Goal: Information Seeking & Learning: Learn about a topic

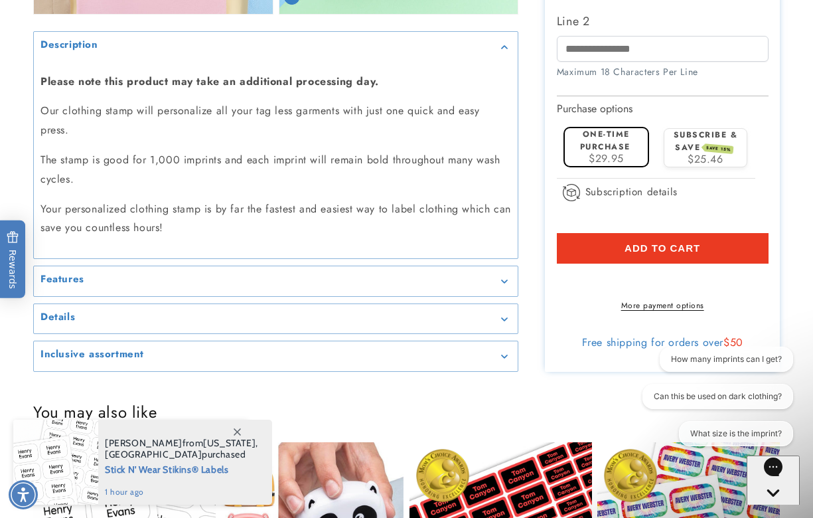
scroll to position [1331, 0]
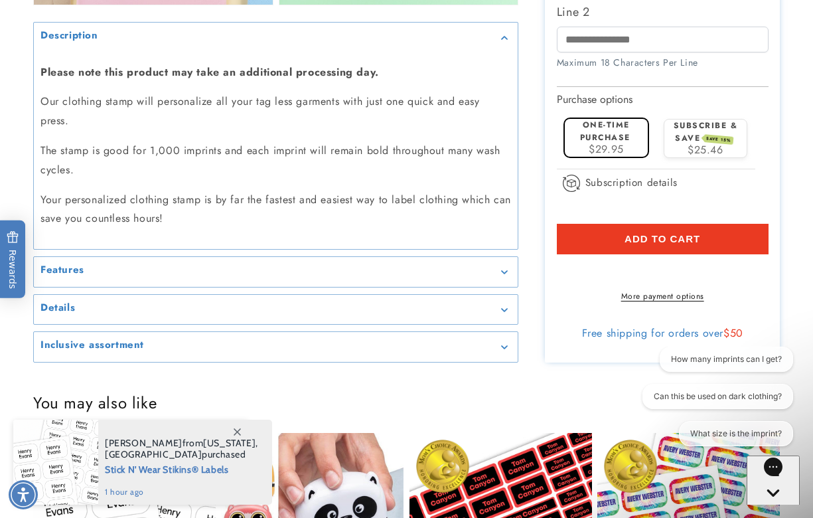
click at [484, 310] on div "Details" at bounding box center [276, 310] width 471 height 10
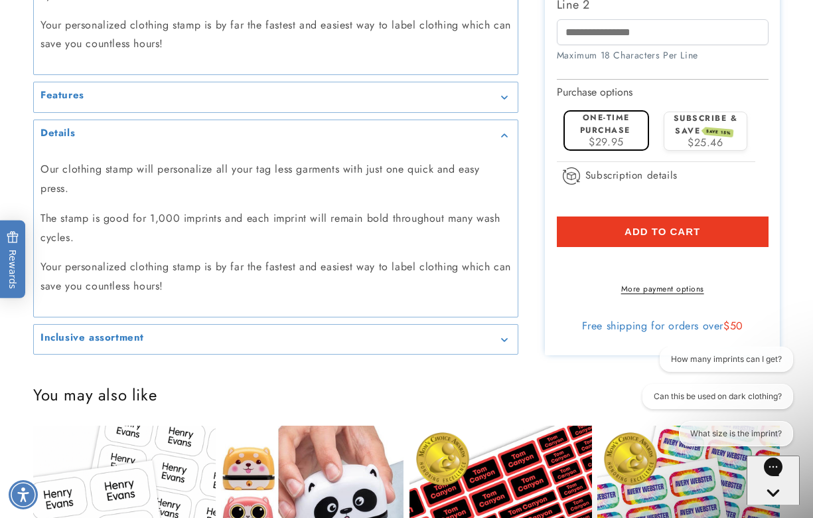
scroll to position [1506, 0]
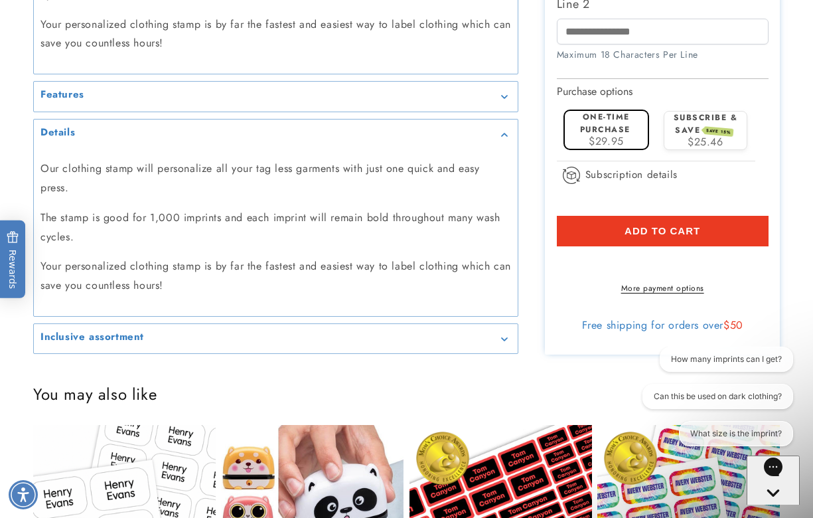
click at [480, 329] on summary "Inclusive assortment" at bounding box center [276, 339] width 484 height 30
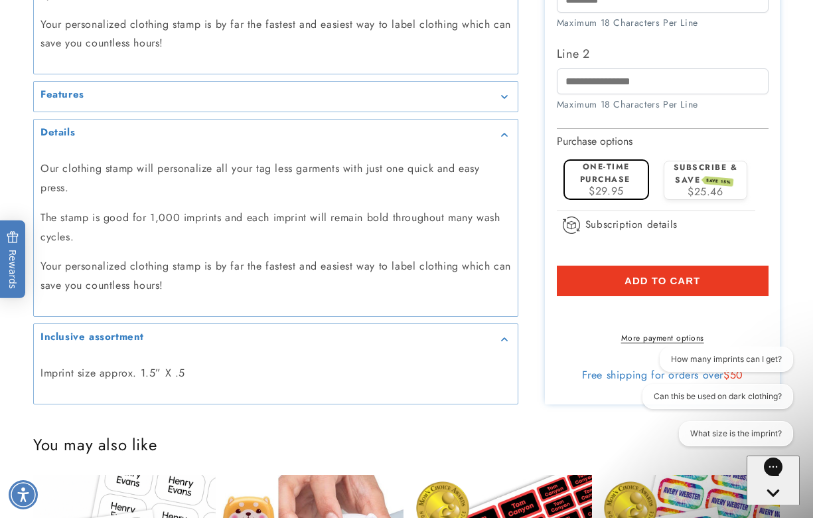
click at [506, 102] on summary "Features" at bounding box center [276, 97] width 484 height 30
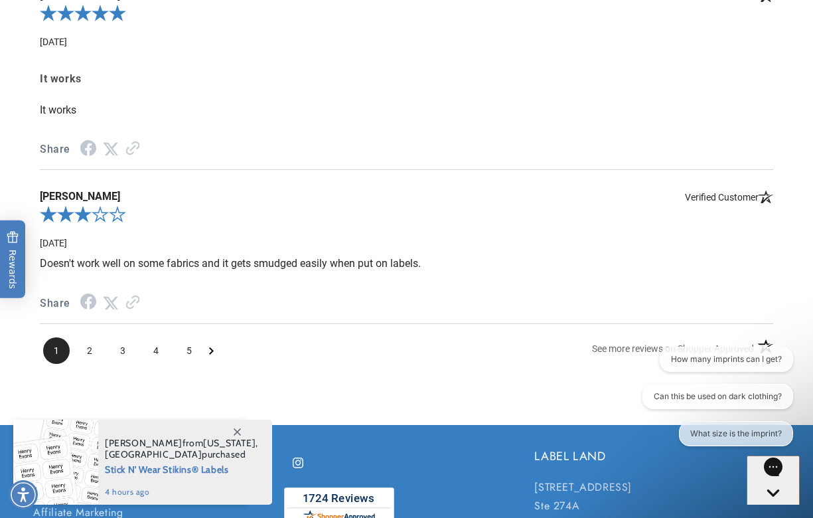
scroll to position [2799, 0]
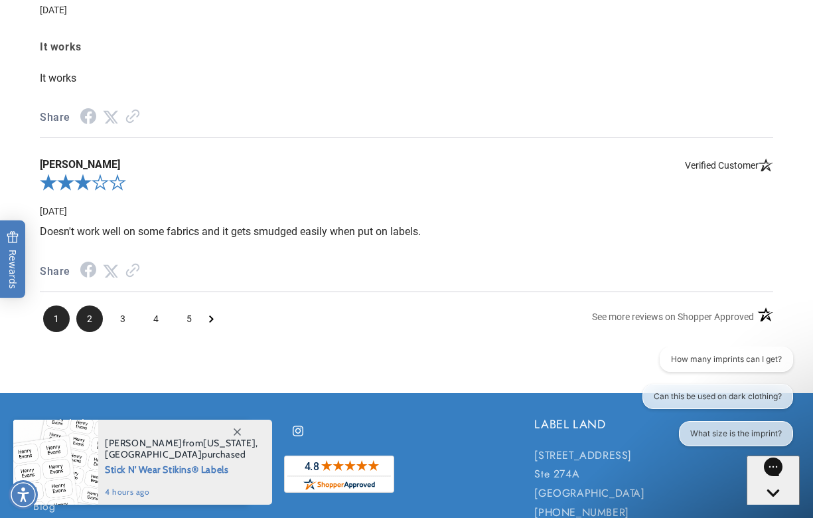
click at [100, 313] on span "2" at bounding box center [89, 318] width 27 height 27
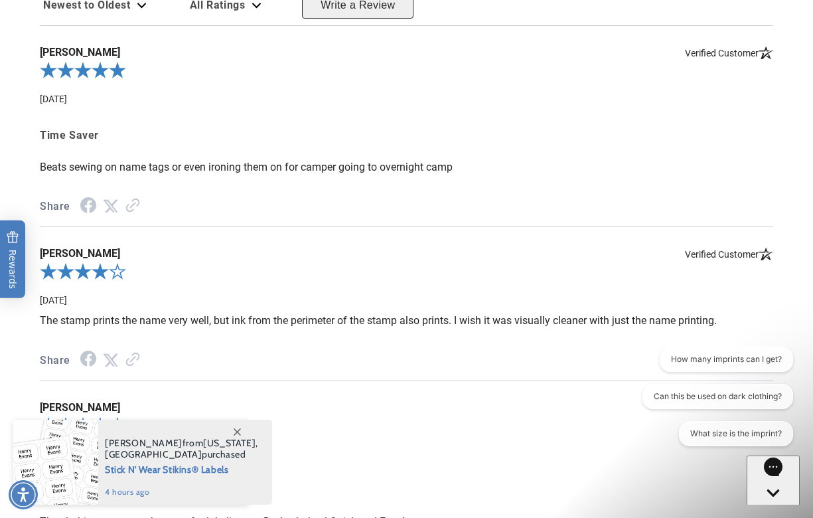
scroll to position [2584, 0]
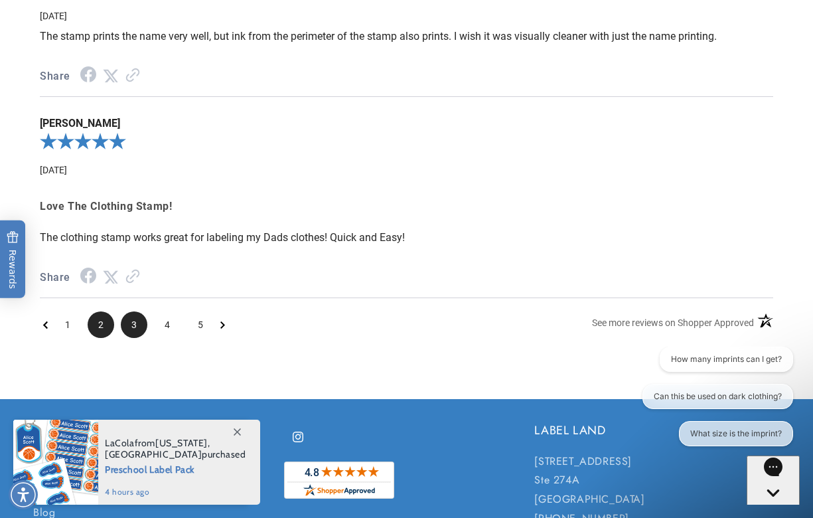
click at [141, 324] on span "3" at bounding box center [134, 324] width 27 height 27
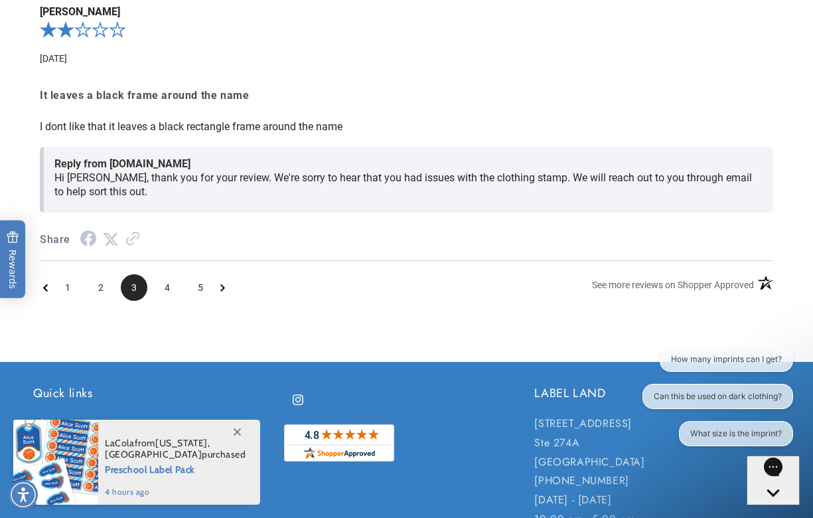
scroll to position [3073, 0]
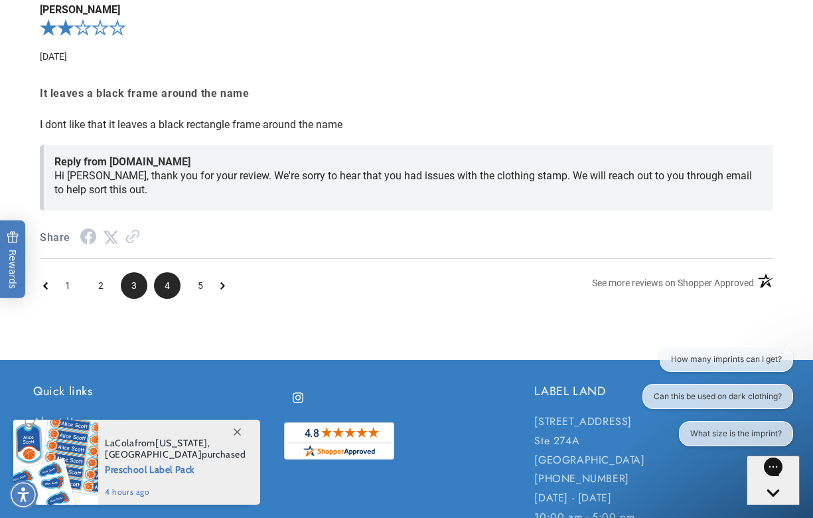
click at [160, 285] on span "4" at bounding box center [167, 285] width 27 height 27
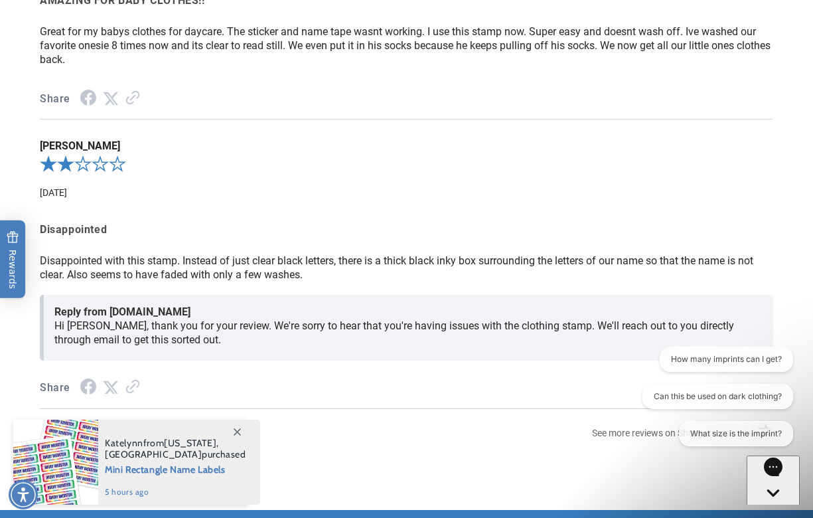
scroll to position [2936, 0]
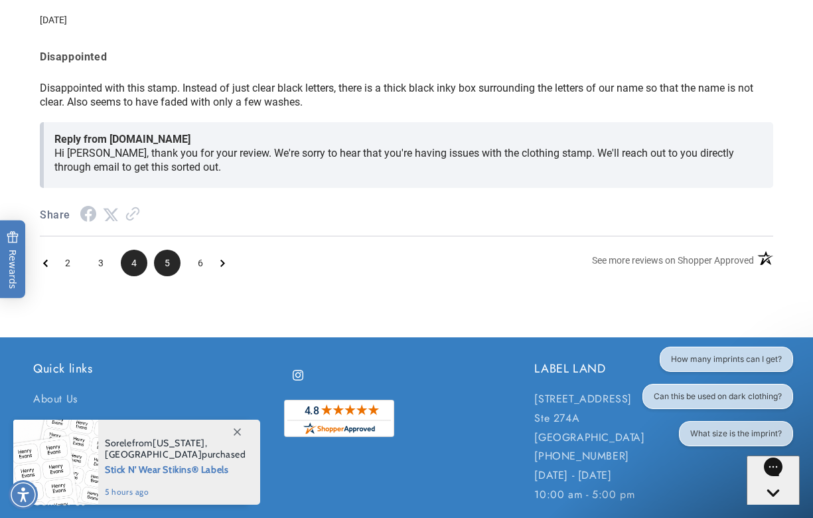
click at [167, 265] on span "5" at bounding box center [167, 263] width 27 height 27
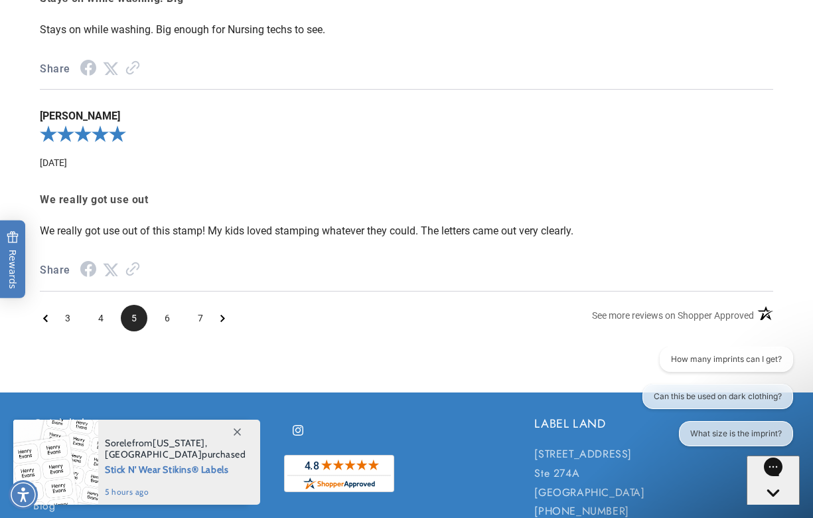
scroll to position [2869, 0]
